Goal: Transaction & Acquisition: Purchase product/service

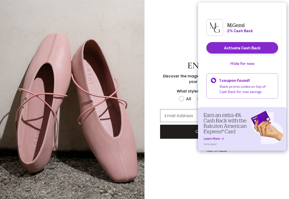
click at [247, 68] on button "Hide for now" at bounding box center [242, 63] width 32 height 11
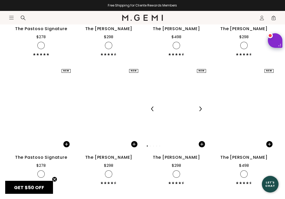
scroll to position [4698, 0]
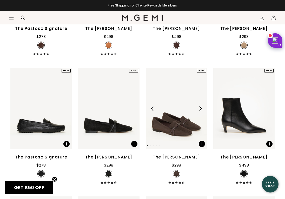
click at [171, 96] on img at bounding box center [176, 109] width 61 height 82
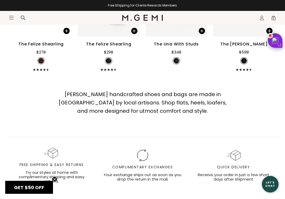
scroll to position [5347, 0]
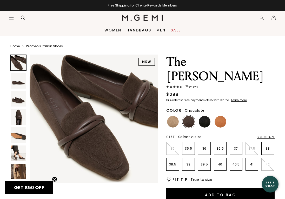
click at [18, 82] on img at bounding box center [19, 81] width 16 height 16
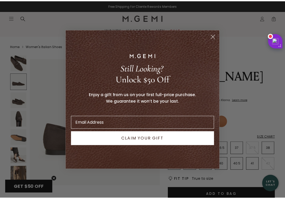
scroll to position [133, 0]
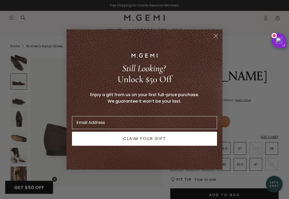
click at [216, 35] on circle "Close dialog" at bounding box center [215, 36] width 9 height 9
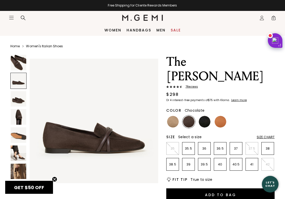
scroll to position [130, 0]
